Goal: Information Seeking & Learning: Learn about a topic

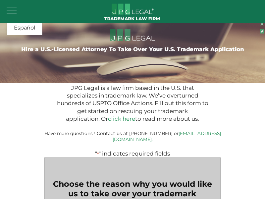
type input "$399.00"
